Goal: Find specific page/section: Find specific page/section

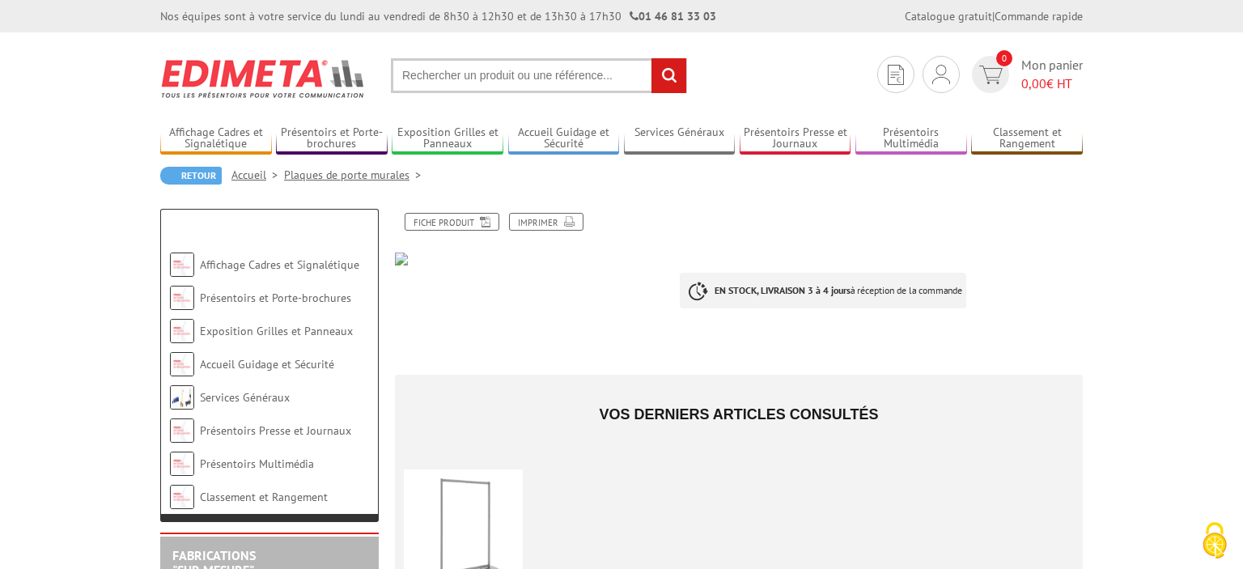
scroll to position [85, 0]
click at [443, 73] on input "text" at bounding box center [539, 75] width 296 height 35
type input "plaque porte"
click at [676, 79] on input "rechercher" at bounding box center [668, 75] width 35 height 35
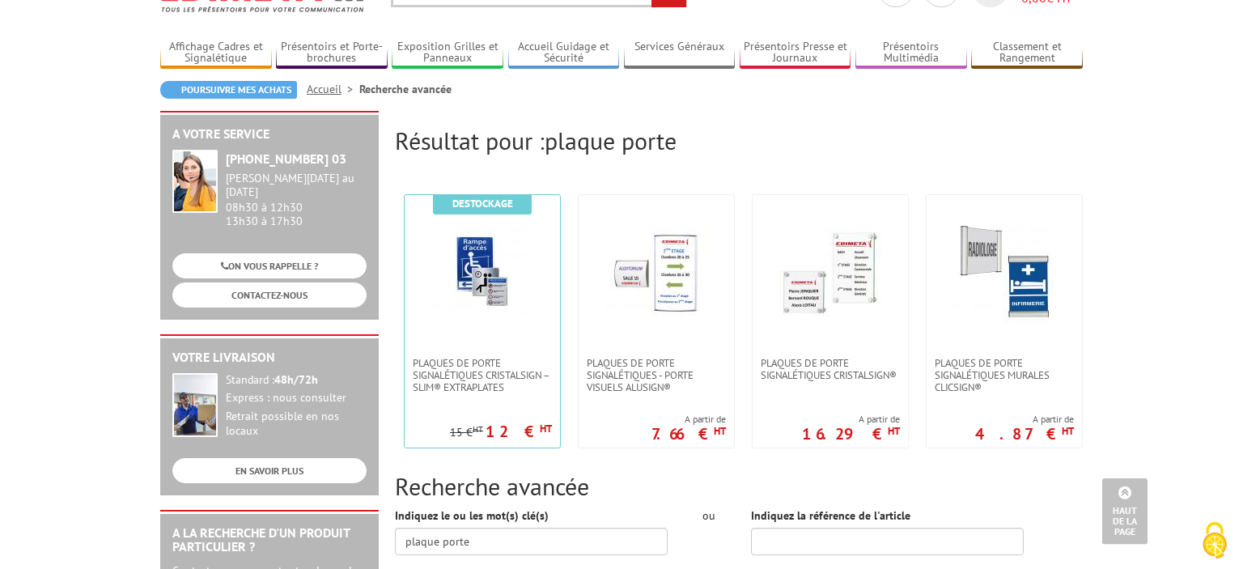
scroll to position [85, 0]
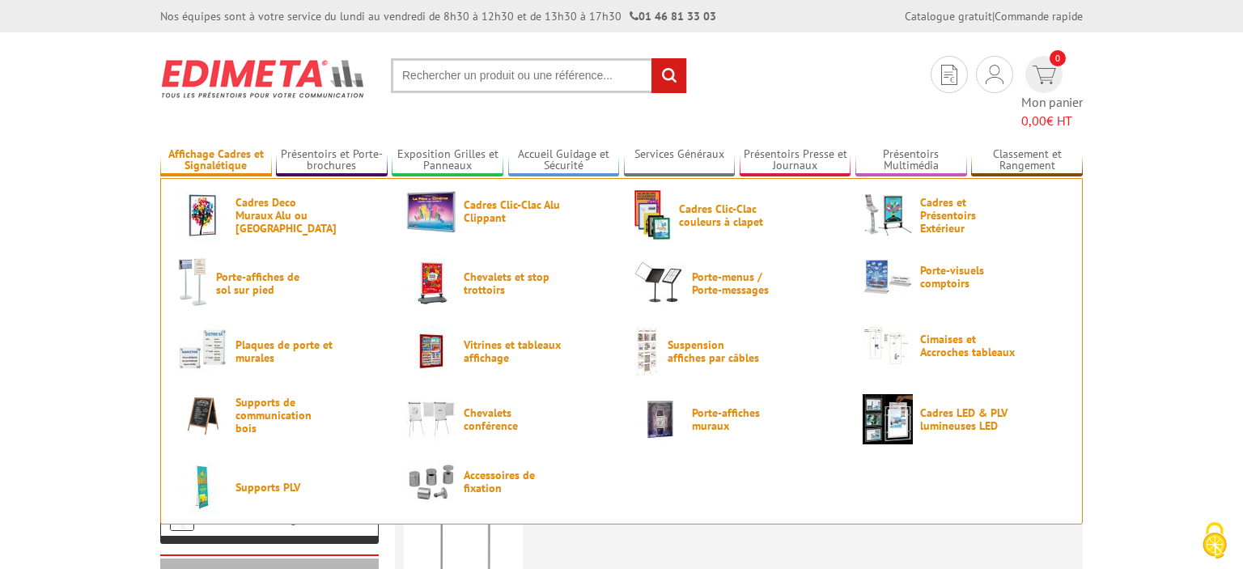
click at [206, 147] on link "Affichage Cadres et Signalétique" at bounding box center [216, 160] width 112 height 27
